Goal: Book appointment/travel/reservation

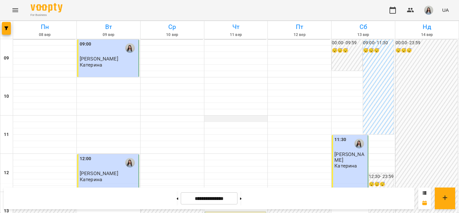
scroll to position [372, 0]
click at [241, 203] on button at bounding box center [241, 198] width 2 height 14
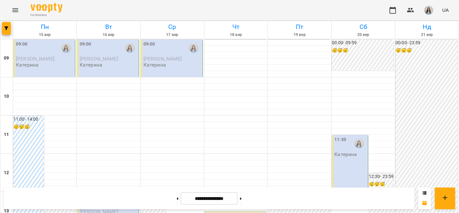
scroll to position [32, 0]
click at [176, 200] on icon at bounding box center [177, 199] width 2 height 3
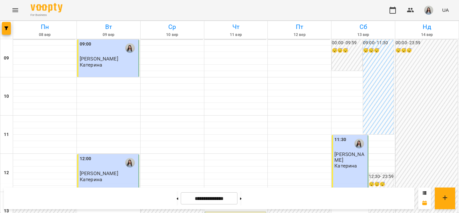
scroll to position [0, 0]
click at [241, 200] on button at bounding box center [241, 198] width 2 height 14
type input "**********"
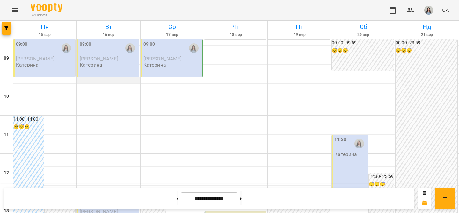
scroll to position [349, 0]
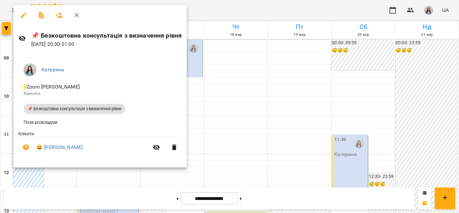
click at [233, 56] on div at bounding box center [229, 106] width 459 height 213
